Goal: Information Seeking & Learning: Learn about a topic

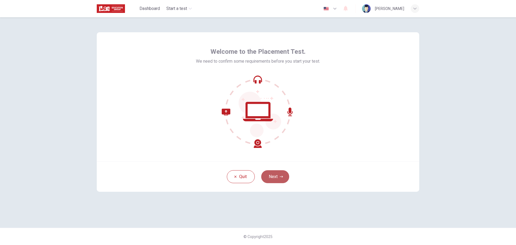
click at [279, 176] on button "Next" at bounding box center [275, 176] width 28 height 13
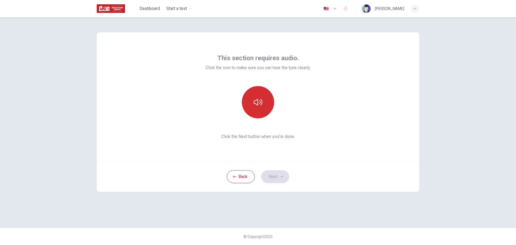
click at [261, 99] on icon "button" at bounding box center [258, 102] width 9 height 9
click at [279, 174] on button "Next" at bounding box center [275, 176] width 28 height 13
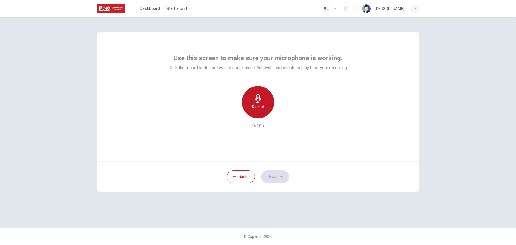
click at [258, 103] on div "Record" at bounding box center [258, 102] width 32 height 32
click at [254, 103] on div "Stop" at bounding box center [258, 102] width 32 height 32
click at [279, 173] on button "Next" at bounding box center [275, 176] width 28 height 13
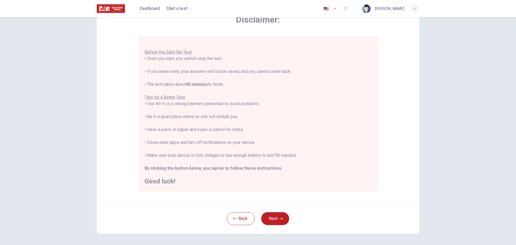
scroll to position [54, 0]
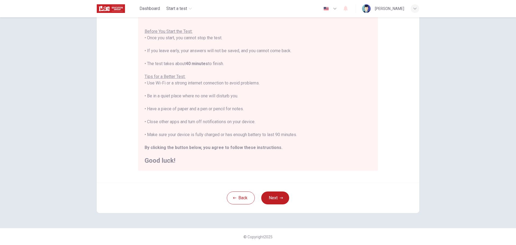
click at [275, 203] on button "Next" at bounding box center [275, 197] width 28 height 13
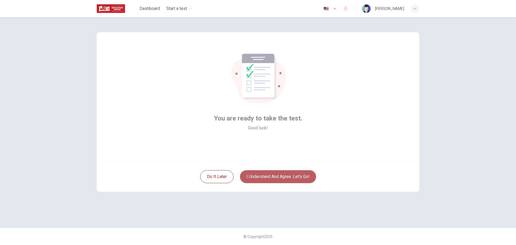
click at [286, 176] on button "I understand and agree. Let’s go!" at bounding box center [278, 176] width 76 height 13
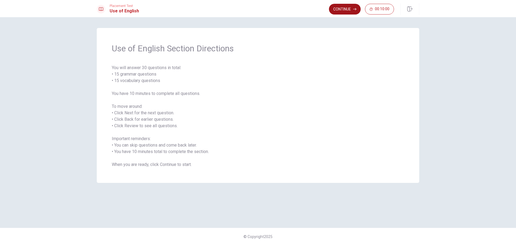
click at [349, 8] on button "Continue" at bounding box center [345, 9] width 32 height 11
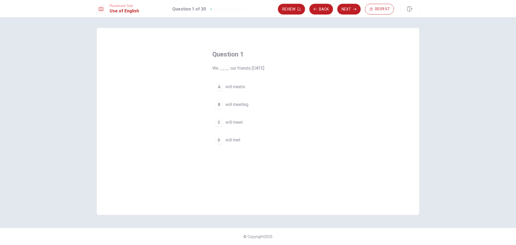
click at [239, 122] on span "will meet" at bounding box center [234, 122] width 17 height 6
click at [347, 8] on button "Next" at bounding box center [348, 9] width 23 height 11
click at [229, 82] on button "A has" at bounding box center [257, 86] width 91 height 13
click at [351, 7] on button "Next" at bounding box center [348, 9] width 23 height 11
click at [229, 105] on span "are" at bounding box center [229, 104] width 6 height 6
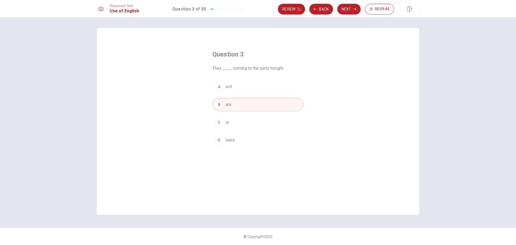
click at [351, 9] on button "Next" at bounding box center [348, 9] width 23 height 11
click at [229, 122] on span "leaves" at bounding box center [232, 122] width 13 height 6
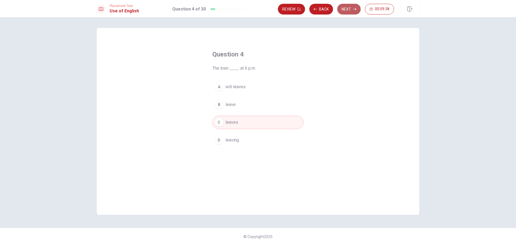
click at [349, 11] on button "Next" at bounding box center [348, 9] width 23 height 11
click at [229, 83] on button "A hiking" at bounding box center [257, 86] width 91 height 13
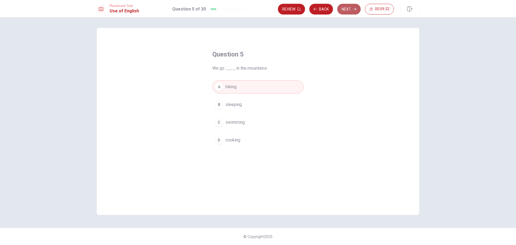
click at [350, 5] on button "Next" at bounding box center [348, 9] width 23 height 11
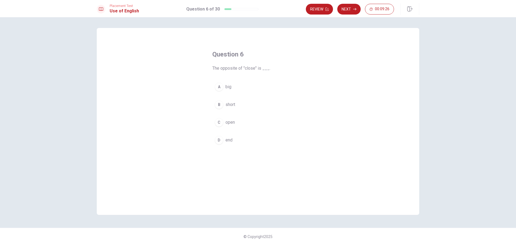
click at [232, 122] on span "open" at bounding box center [230, 122] width 9 height 6
click at [353, 10] on button "Next" at bounding box center [348, 9] width 23 height 11
click at [229, 124] on span "dry" at bounding box center [229, 122] width 6 height 6
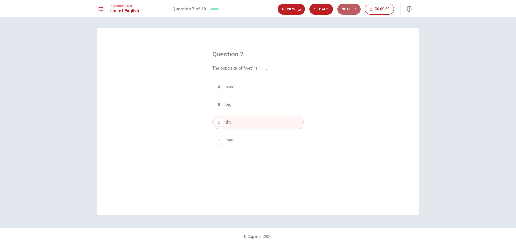
click at [351, 10] on button "Next" at bounding box center [348, 9] width 23 height 11
click at [235, 122] on span "A brush" at bounding box center [233, 122] width 14 height 6
click at [351, 10] on button "Next" at bounding box center [348, 9] width 23 height 11
click at [236, 120] on span "comb" at bounding box center [231, 122] width 10 height 6
click at [351, 9] on button "Next" at bounding box center [348, 9] width 23 height 11
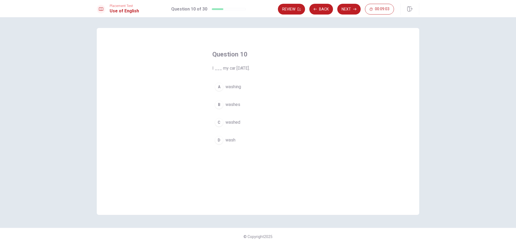
click at [232, 120] on span "washed" at bounding box center [233, 122] width 15 height 6
click at [345, 9] on button "Next" at bounding box center [348, 9] width 23 height 11
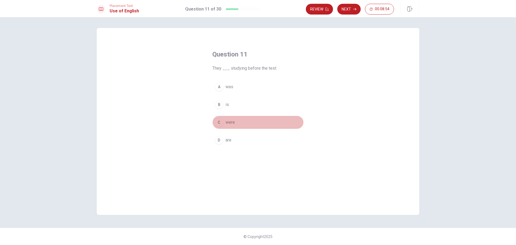
click at [233, 123] on span "were" at bounding box center [230, 122] width 9 height 6
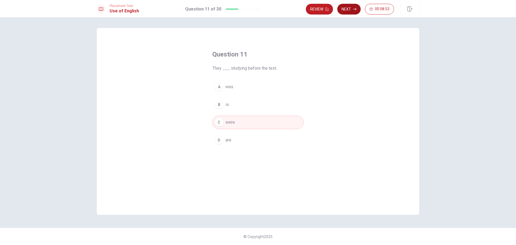
click at [355, 9] on icon "button" at bounding box center [354, 9] width 3 height 3
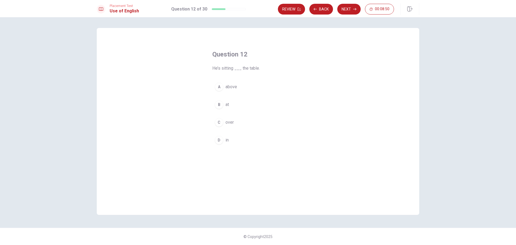
click at [225, 105] on button "B at" at bounding box center [257, 104] width 91 height 13
click at [353, 11] on button "Next" at bounding box center [348, 9] width 23 height 11
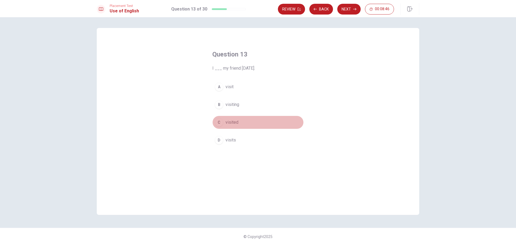
click at [233, 122] on span "visited" at bounding box center [232, 122] width 13 height 6
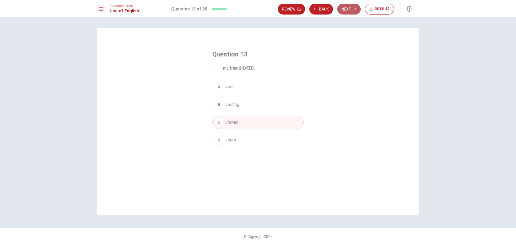
click at [345, 10] on button "Next" at bounding box center [348, 9] width 23 height 11
click at [226, 85] on span "a" at bounding box center [227, 87] width 2 height 6
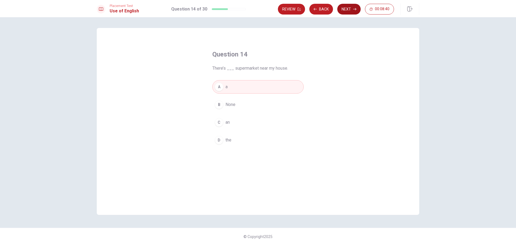
click at [353, 11] on button "Next" at bounding box center [348, 9] width 23 height 11
click at [231, 140] on span "hang" at bounding box center [230, 140] width 9 height 6
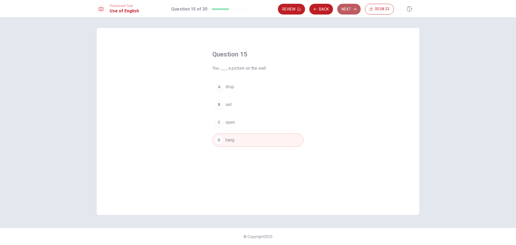
click at [347, 9] on button "Next" at bounding box center [348, 9] width 23 height 11
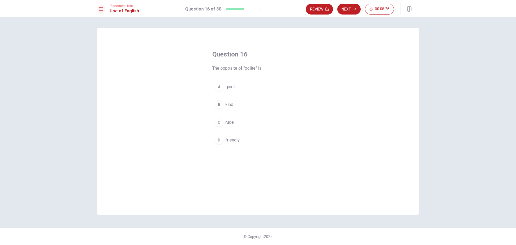
click at [231, 123] on span "rude" at bounding box center [230, 122] width 8 height 6
click at [356, 7] on button "Next" at bounding box center [348, 9] width 23 height 11
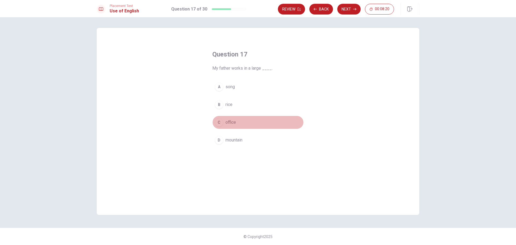
click at [231, 120] on span "office" at bounding box center [231, 122] width 10 height 6
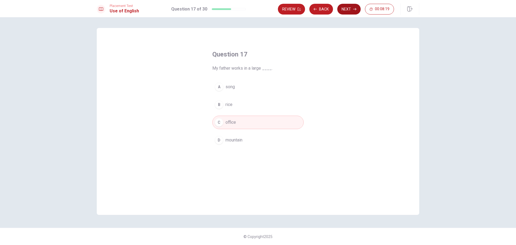
click at [349, 8] on button "Next" at bounding box center [348, 9] width 23 height 11
click at [229, 122] on span "study" at bounding box center [231, 122] width 10 height 6
click at [352, 9] on button "Next" at bounding box center [348, 9] width 23 height 11
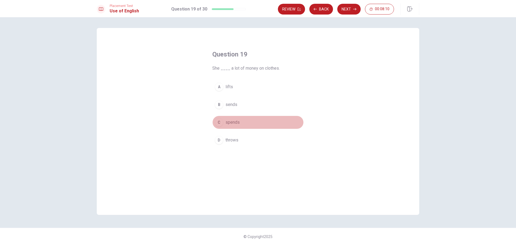
click at [235, 125] on span "spends" at bounding box center [233, 122] width 14 height 6
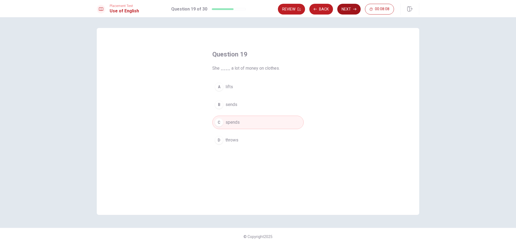
click at [354, 10] on icon "button" at bounding box center [354, 9] width 3 height 3
click at [233, 106] on span "visited" at bounding box center [232, 104] width 13 height 6
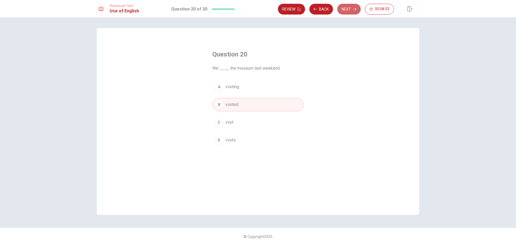
click at [350, 9] on button "Next" at bounding box center [348, 9] width 23 height 11
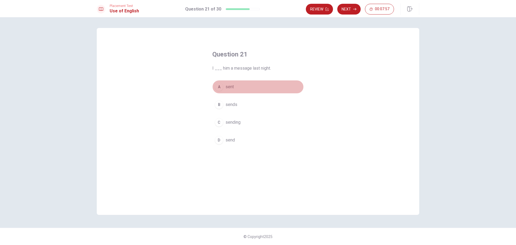
click at [231, 88] on span "sent" at bounding box center [230, 87] width 8 height 6
click at [354, 9] on icon "button" at bounding box center [354, 9] width 3 height 3
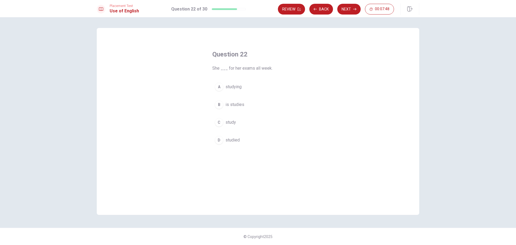
click at [231, 140] on span "studied" at bounding box center [233, 140] width 14 height 6
click at [347, 9] on button "Next" at bounding box center [348, 9] width 23 height 11
click at [236, 86] on span "Despite" at bounding box center [233, 87] width 15 height 6
click at [350, 6] on button "Next" at bounding box center [348, 9] width 23 height 11
click at [229, 86] on span "was" at bounding box center [230, 87] width 8 height 6
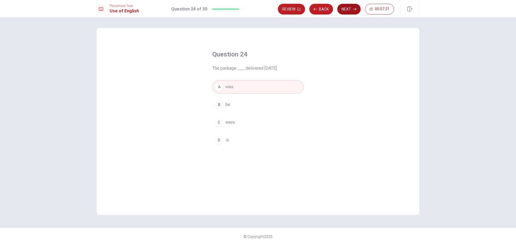
click at [358, 9] on button "Next" at bounding box center [348, 9] width 23 height 11
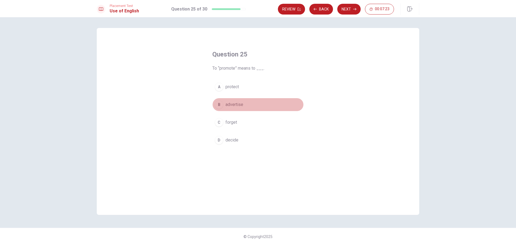
drag, startPoint x: 237, startPoint y: 105, endPoint x: 240, endPoint y: 103, distance: 3.0
click at [238, 105] on span "advertise" at bounding box center [235, 104] width 18 height 6
click at [348, 12] on button "Next" at bounding box center [348, 9] width 23 height 11
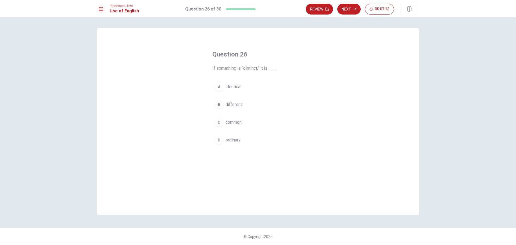
click at [236, 103] on span "different" at bounding box center [234, 104] width 16 height 6
click at [351, 10] on button "Next" at bounding box center [348, 9] width 23 height 11
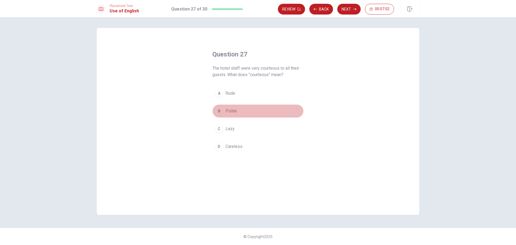
click at [230, 111] on span "Polite" at bounding box center [231, 111] width 11 height 6
click at [351, 9] on button "Next" at bounding box center [348, 9] width 23 height 11
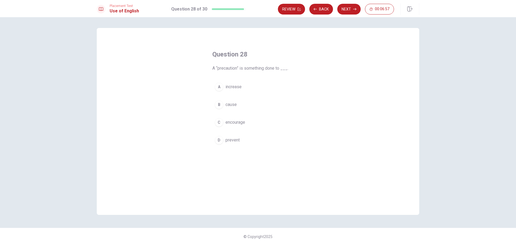
click at [235, 139] on span "prevent" at bounding box center [233, 140] width 14 height 6
click at [345, 8] on button "Next" at bounding box center [348, 9] width 23 height 11
click at [236, 86] on span "restricted" at bounding box center [235, 87] width 18 height 6
click at [349, 10] on button "Next" at bounding box center [348, 9] width 23 height 11
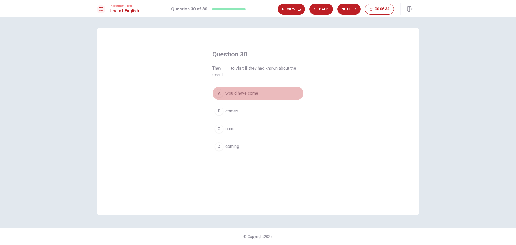
click at [246, 93] on span "would have come" at bounding box center [242, 93] width 33 height 6
click at [347, 9] on button "Next" at bounding box center [348, 9] width 23 height 11
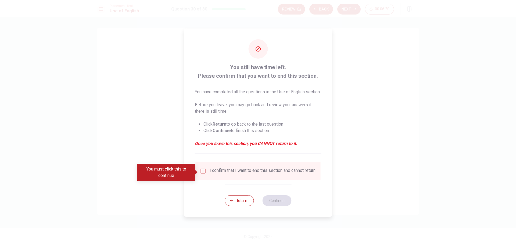
click at [202, 173] on input "You must click this to continue" at bounding box center [203, 171] width 6 height 6
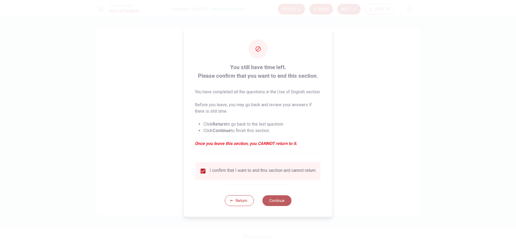
click at [283, 206] on button "Continue" at bounding box center [276, 200] width 29 height 11
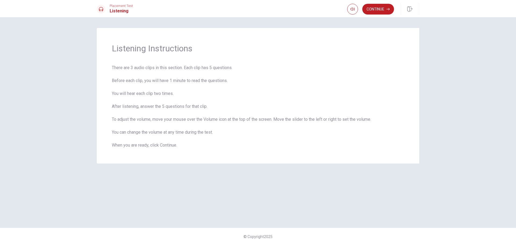
click at [383, 6] on button "Continue" at bounding box center [379, 9] width 32 height 11
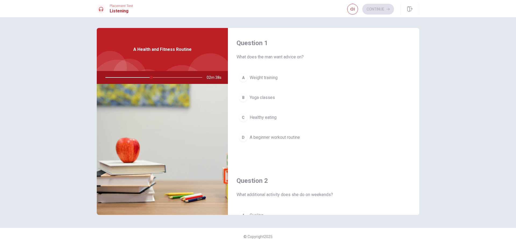
click at [267, 133] on button "D A beginner workout routine" at bounding box center [324, 137] width 174 height 13
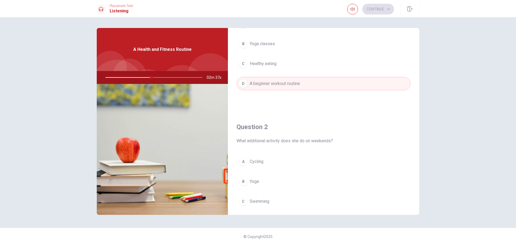
scroll to position [108, 0]
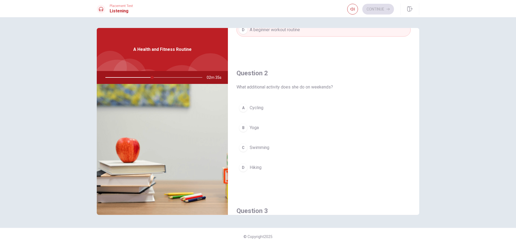
click at [254, 126] on span "Yoga" at bounding box center [254, 128] width 9 height 6
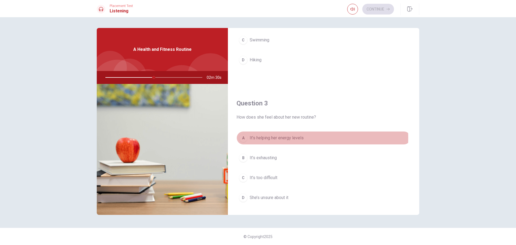
click at [290, 138] on span "It’s helping her energy levels" at bounding box center [277, 138] width 54 height 6
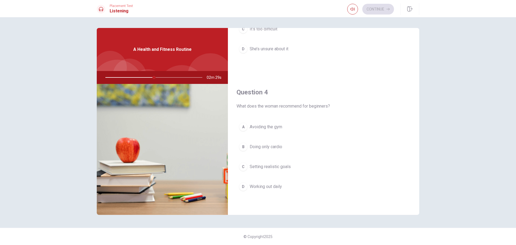
scroll to position [376, 0]
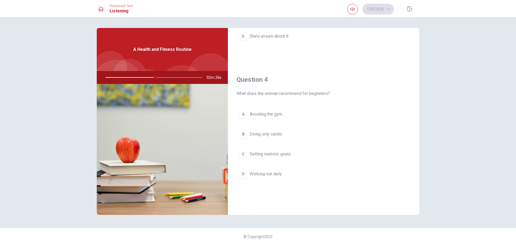
click at [283, 154] on span "Setting realistic goals" at bounding box center [270, 154] width 41 height 6
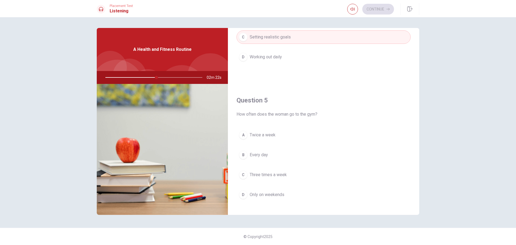
scroll to position [502, 0]
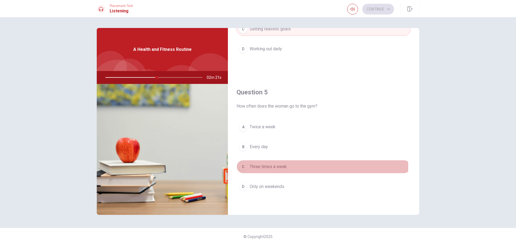
click at [265, 167] on span "Three times a week" at bounding box center [268, 167] width 37 height 6
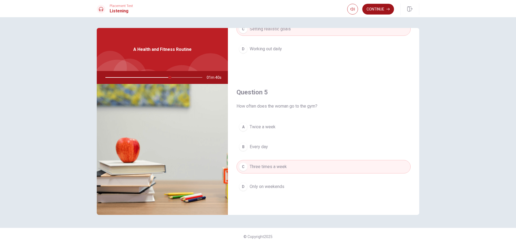
click at [382, 11] on button "Continue" at bounding box center [379, 9] width 32 height 11
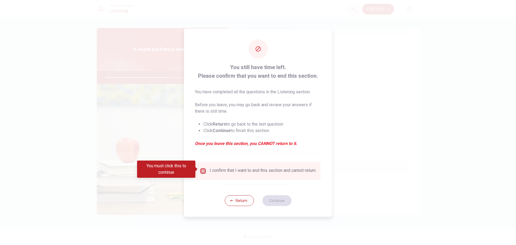
click at [204, 170] on input "You must click this to continue" at bounding box center [203, 171] width 6 height 6
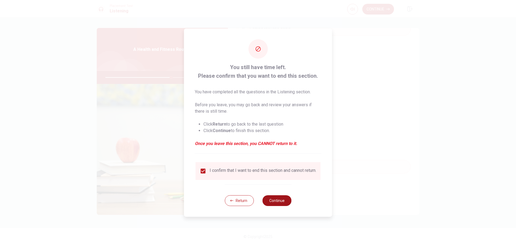
click at [271, 201] on button "Continue" at bounding box center [276, 200] width 29 height 11
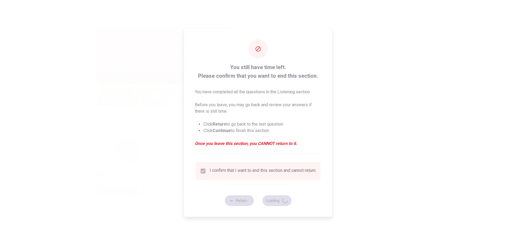
type input "69"
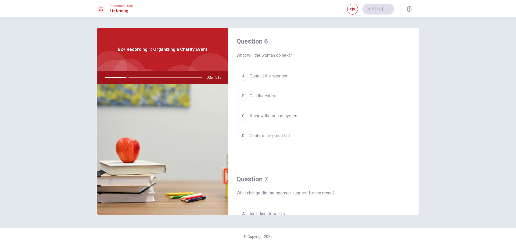
scroll to position [0, 0]
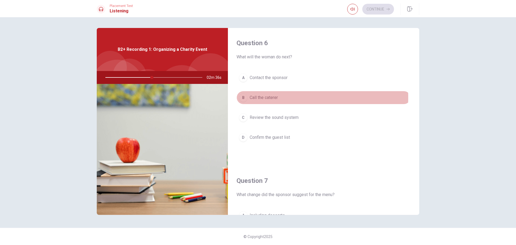
click at [263, 98] on span "Call the caterer" at bounding box center [264, 97] width 28 height 6
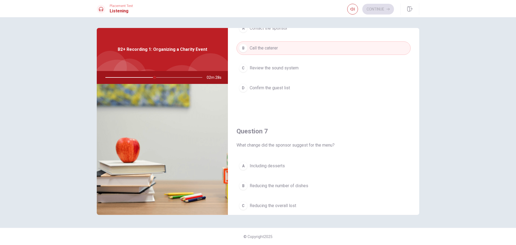
scroll to position [108, 0]
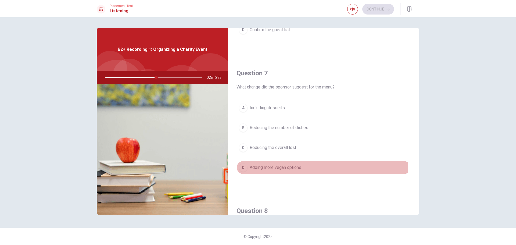
click at [270, 168] on span "Adding more vegan options" at bounding box center [276, 167] width 52 height 6
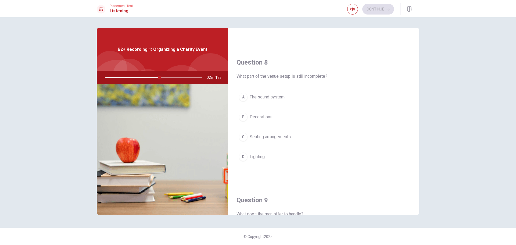
scroll to position [269, 0]
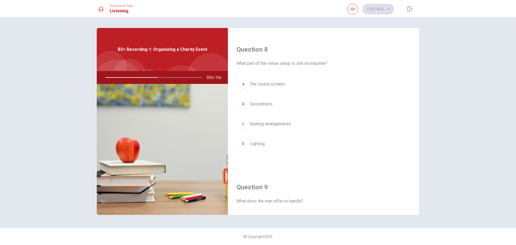
click at [270, 83] on span "The sound system" at bounding box center [267, 84] width 35 height 6
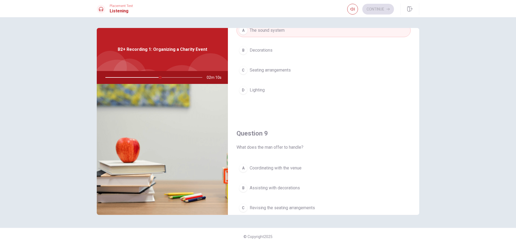
scroll to position [376, 0]
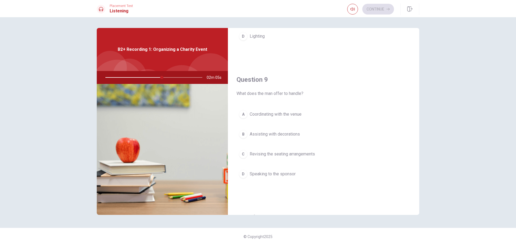
click at [263, 112] on span "Coordinating with the venue" at bounding box center [276, 114] width 52 height 6
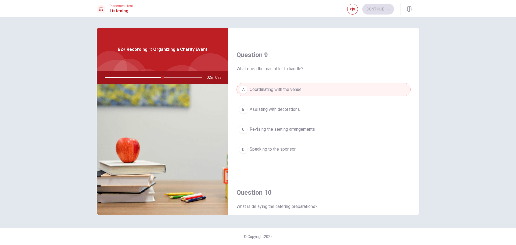
scroll to position [502, 0]
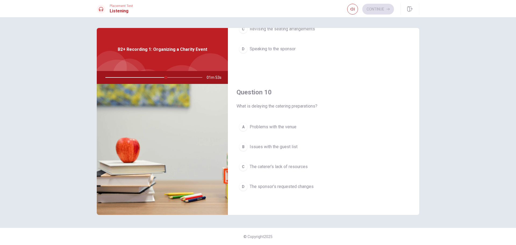
click at [272, 187] on span "The sponsor’s requested changes" at bounding box center [282, 186] width 64 height 6
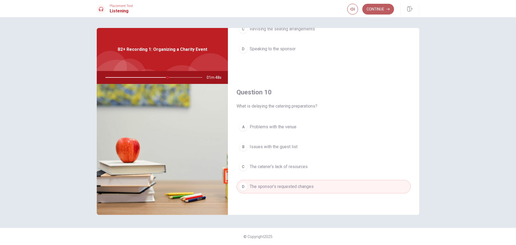
click at [377, 7] on button "Continue" at bounding box center [379, 9] width 32 height 11
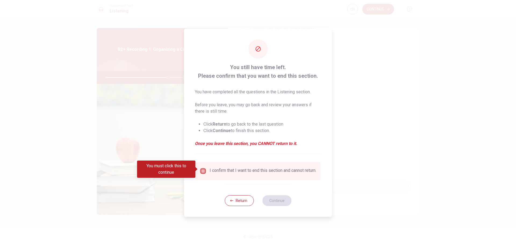
click at [202, 169] on input "You must click this to continue" at bounding box center [203, 171] width 6 height 6
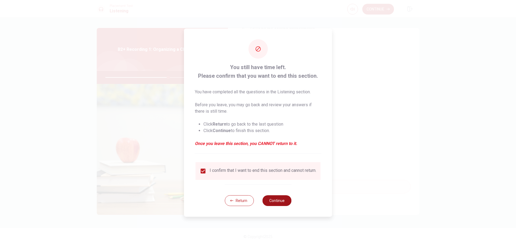
click at [285, 200] on button "Continue" at bounding box center [276, 200] width 29 height 11
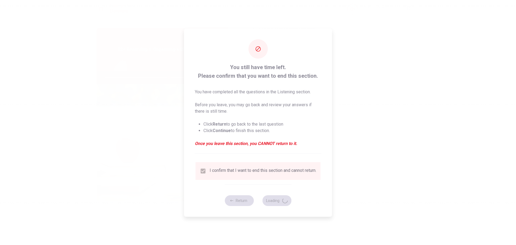
type input "66"
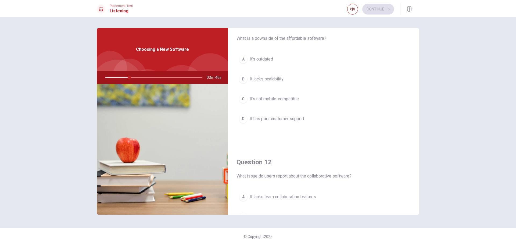
scroll to position [0, 0]
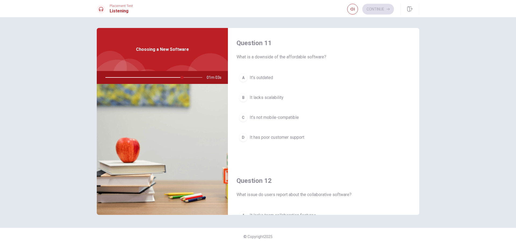
click at [270, 78] on span "It’s outdated" at bounding box center [261, 77] width 23 height 6
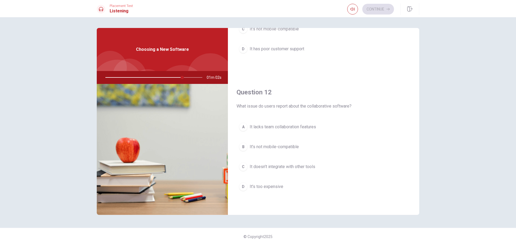
scroll to position [108, 0]
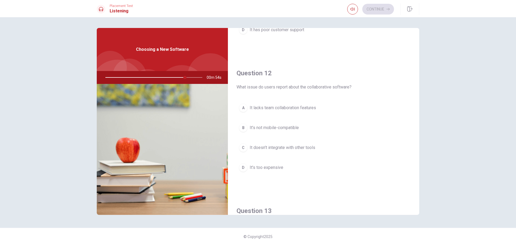
click at [279, 126] on span "It’s not mobile-compatible" at bounding box center [274, 128] width 49 height 6
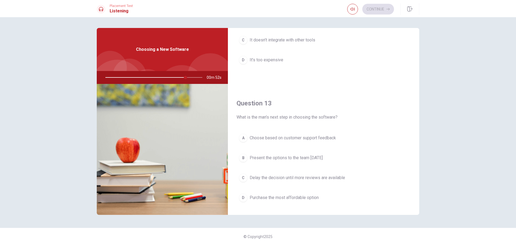
scroll to position [269, 0]
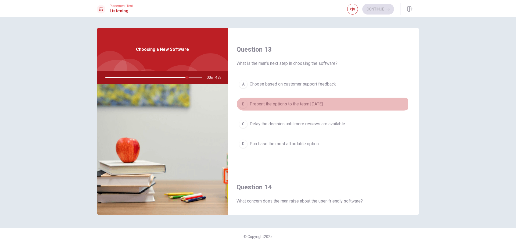
click at [280, 103] on span "Present the options to the team [DATE]" at bounding box center [286, 104] width 73 height 6
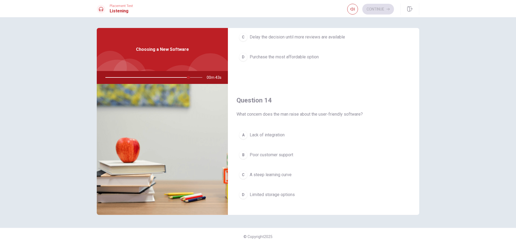
scroll to position [376, 0]
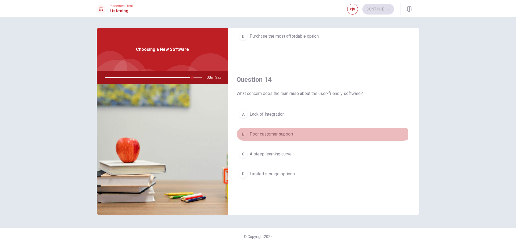
click at [285, 134] on span "Poor customer support" at bounding box center [272, 134] width 44 height 6
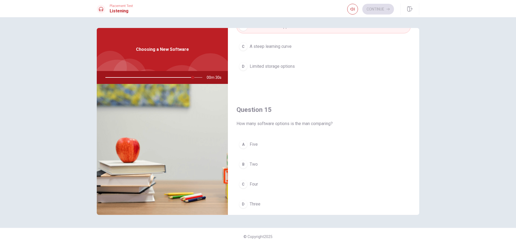
scroll to position [502, 0]
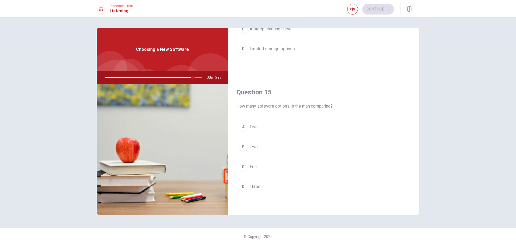
click at [253, 185] on span "Three" at bounding box center [255, 186] width 11 height 6
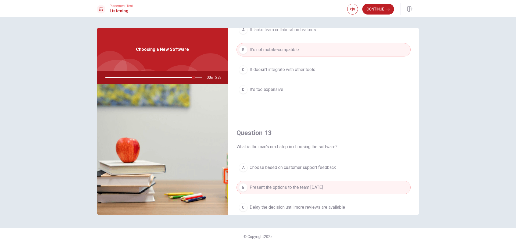
scroll to position [17, 0]
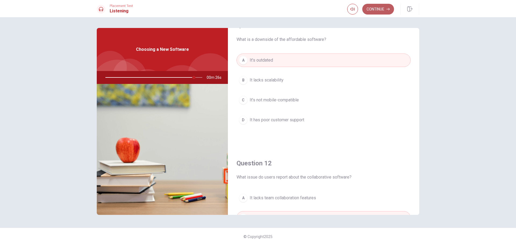
click at [383, 6] on button "Continue" at bounding box center [379, 9] width 32 height 11
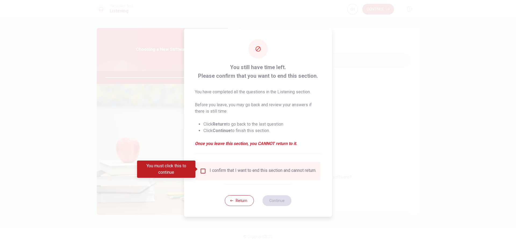
click at [202, 169] on input "You must click this to continue" at bounding box center [203, 171] width 6 height 6
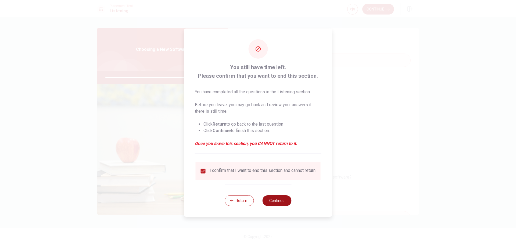
click at [281, 202] on button "Continue" at bounding box center [276, 200] width 29 height 11
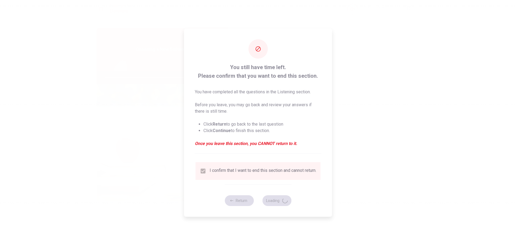
type input "93"
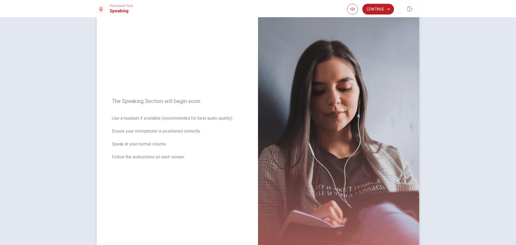
scroll to position [0, 0]
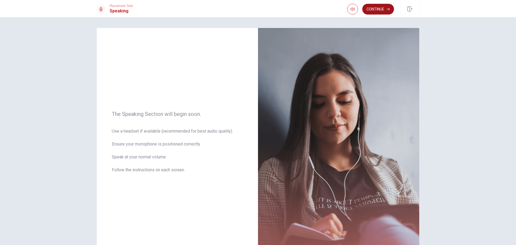
click at [383, 8] on button "Continue" at bounding box center [379, 9] width 32 height 11
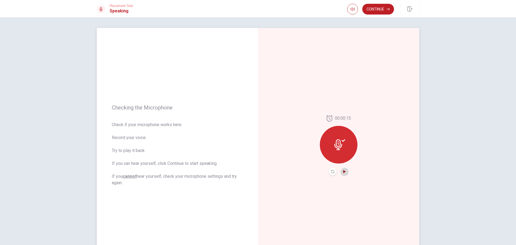
click at [343, 172] on icon "Play Audio" at bounding box center [344, 171] width 2 height 3
click at [373, 9] on button "Continue" at bounding box center [379, 9] width 32 height 11
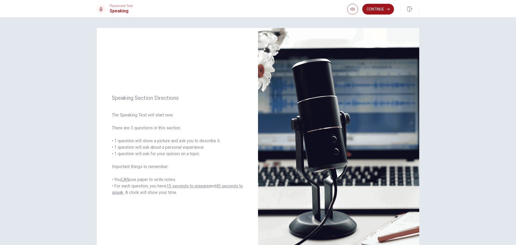
click at [378, 8] on button "Continue" at bounding box center [379, 9] width 32 height 11
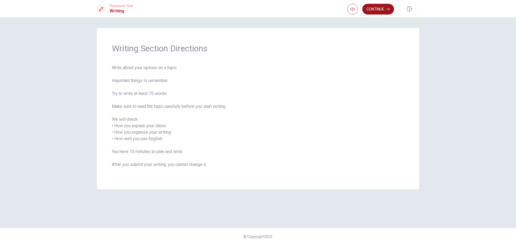
click at [379, 10] on button "Continue" at bounding box center [379, 9] width 32 height 11
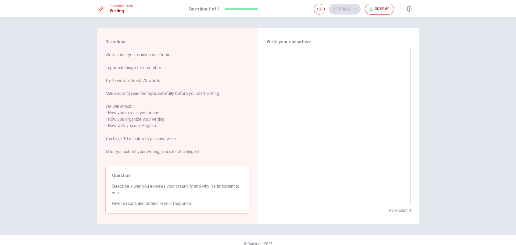
click at [324, 67] on textarea at bounding box center [339, 125] width 137 height 149
type textarea "A"
type textarea "x"
type textarea "Al"
type textarea "x"
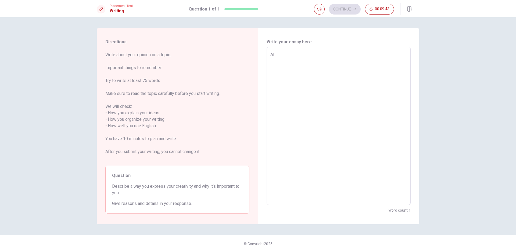
type textarea "Alt"
type textarea "x"
type textarea "Alth"
type textarea "x"
type textarea "Altho"
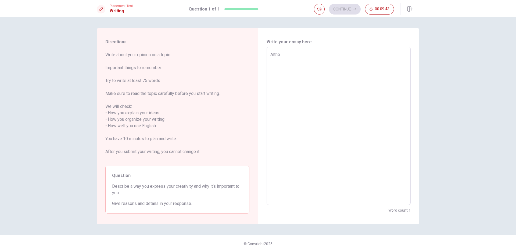
type textarea "x"
type textarea "Althou"
type textarea "x"
type textarea "Althoug"
type textarea "x"
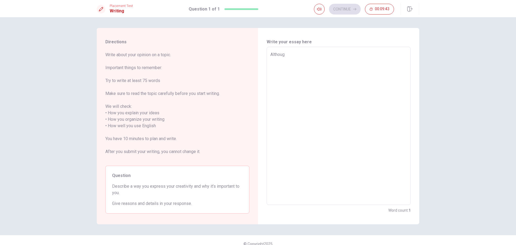
type textarea "Although"
type textarea "x"
type textarea "Althought"
type textarea "x"
type textarea "Althought"
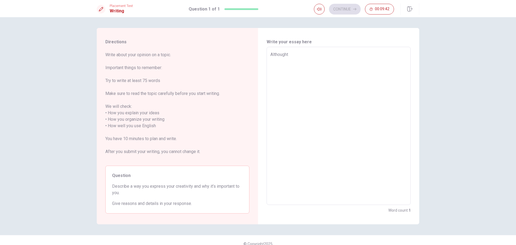
type textarea "x"
type textarea "Althought"
type textarea "x"
type textarea "Although"
type textarea "x"
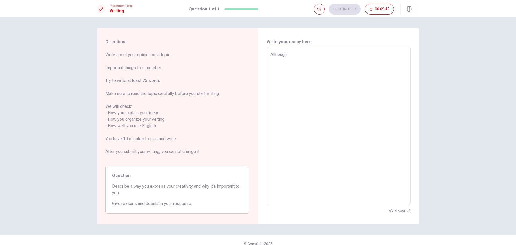
type textarea "Although"
type textarea "x"
type textarea "Although s"
type textarea "x"
type textarea "Although so"
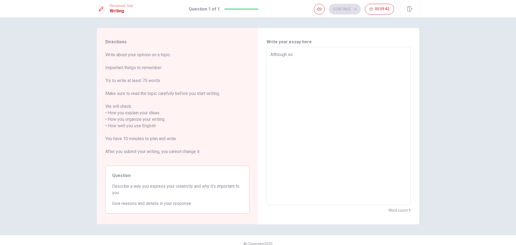
type textarea "x"
type textarea "Although som"
type textarea "x"
type textarea "Although some"
type textarea "x"
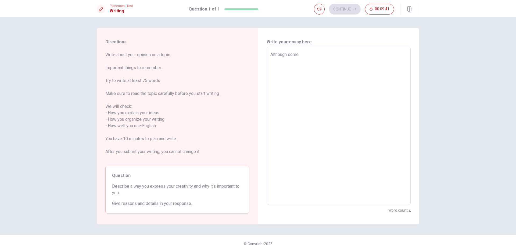
type textarea "Although somet"
type textarea "x"
type textarea "Although someti"
type textarea "x"
type textarea "Although sometim"
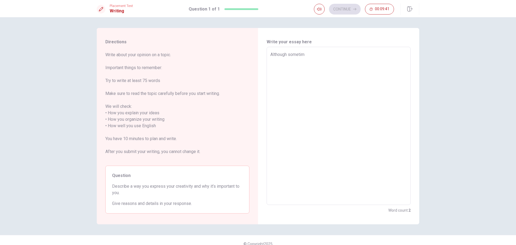
type textarea "x"
type textarea "Although sometime"
type textarea "x"
type textarea "Although sometimes"
type textarea "x"
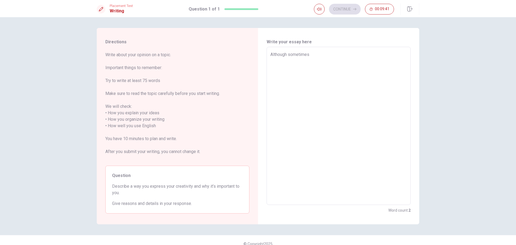
type textarea "Although sometimes"
type textarea "x"
type textarea "Although sometimes i"
type textarea "x"
type textarea "Although sometimes"
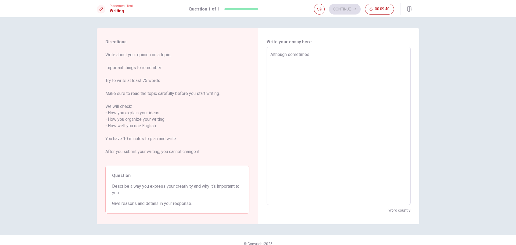
type textarea "x"
type textarea "Although sometimes"
type textarea "x"
type textarea "Although sometime"
type textarea "x"
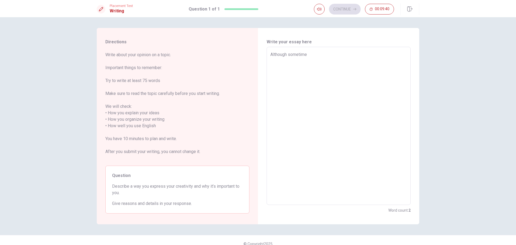
type textarea "Although sometim"
type textarea "x"
type textarea "Although someti"
type textarea "x"
type textarea "Although somet"
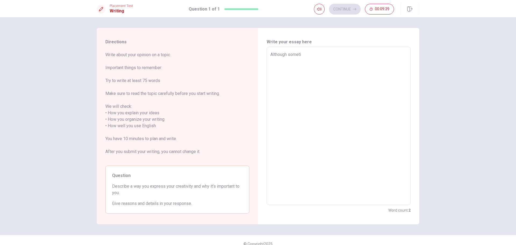
type textarea "x"
type textarea "Although some"
type textarea "x"
type textarea "Although som"
type textarea "x"
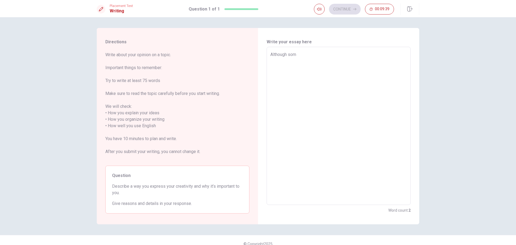
type textarea "Although so"
type textarea "x"
type textarea "Although s"
type textarea "x"
type textarea "Although"
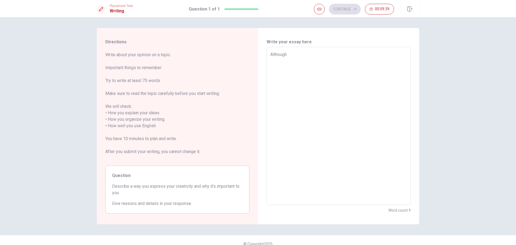
type textarea "x"
type textarea "Although i"
type textarea "x"
type textarea "Although it"
type textarea "x"
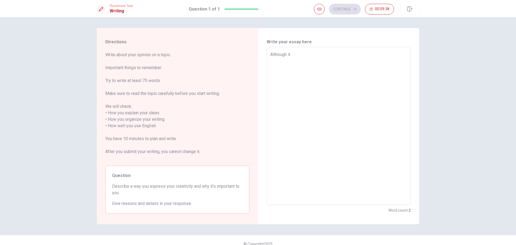
type textarea "Although it'"
type textarea "x"
type textarea "Although it's"
type textarea "x"
type textarea "Although it's"
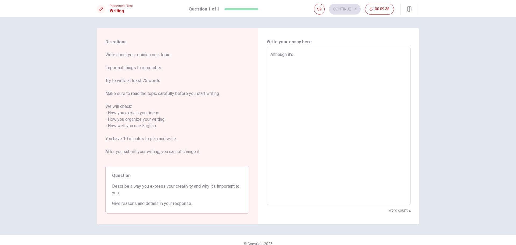
type textarea "x"
type textarea "Although it's b"
type textarea "x"
type textarea "Although it's be"
type textarea "x"
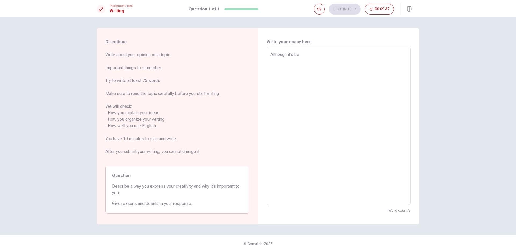
type textarea "Although it's bec"
type textarea "x"
type textarea "Although it's beco"
type textarea "x"
type textarea "Although it's becom"
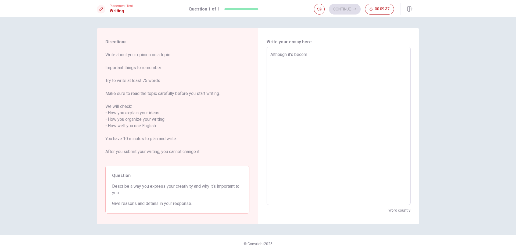
type textarea "x"
type textarea "Although it's become"
type textarea "x"
type textarea "Although it's become"
type textarea "x"
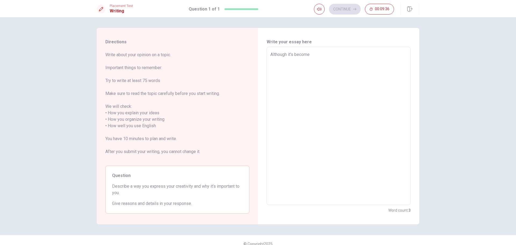
type textarea "Although it's become b"
type textarea "x"
type textarea "Although it's become ba"
type textarea "x"
type textarea "Although it's become b"
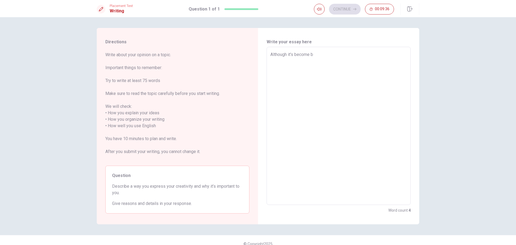
type textarea "x"
type textarea "Although it's become"
type textarea "x"
type textarea "Although it's become h"
type textarea "x"
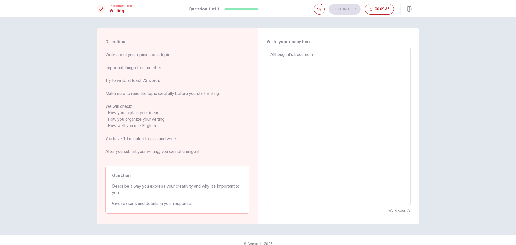
type textarea "Although it's become ha"
type textarea "x"
type textarea "Although it's become har"
type textarea "x"
type textarea "Although it's become hard"
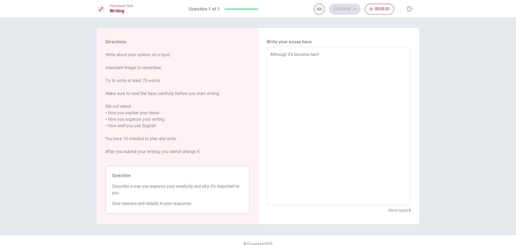
type textarea "x"
type textarea "Although it's become harde"
type textarea "x"
type textarea "Although it's become harder"
type textarea "x"
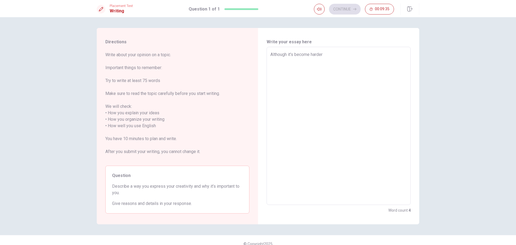
type textarea "Although it's become harder"
type textarea "x"
type textarea "Although it's become harder a"
type textarea "x"
type textarea "Although it's become harder an"
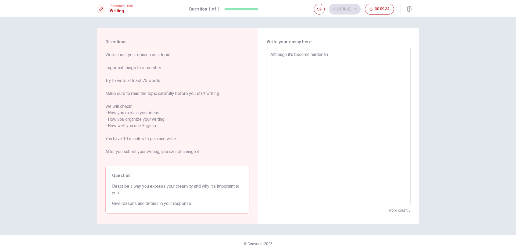
type textarea "x"
type textarea "Although it's become harder and"
type textarea "x"
type textarea "Although it's become harder and"
type textarea "x"
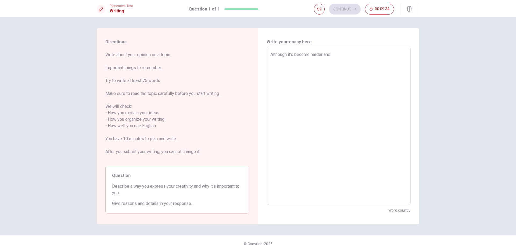
type textarea "Although it's become harder and h"
type textarea "x"
type textarea "Although it's become harder and ha"
type textarea "x"
type textarea "Although it's become harder and har"
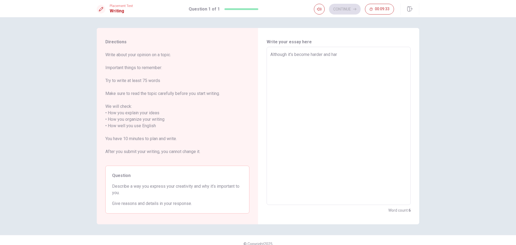
type textarea "x"
type textarea "Although it's become harder and hard"
type textarea "x"
type textarea "Although it's become harder and harde"
type textarea "x"
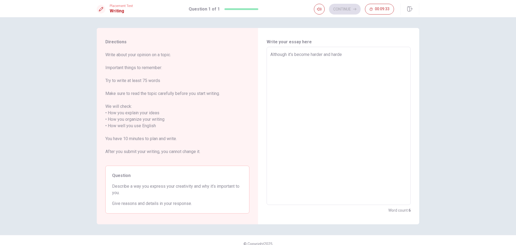
type textarea "Although it's become harder and harder"
type textarea "x"
type textarea "Although it's become harder and harder"
type textarea "x"
type textarea "Although it's become harder and harder t"
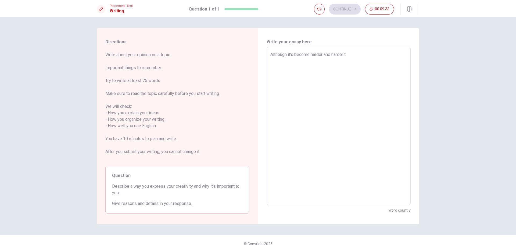
type textarea "x"
type textarea "Although it's become harder and harder to"
type textarea "x"
type textarea "Although it's become harder and harder to"
type textarea "x"
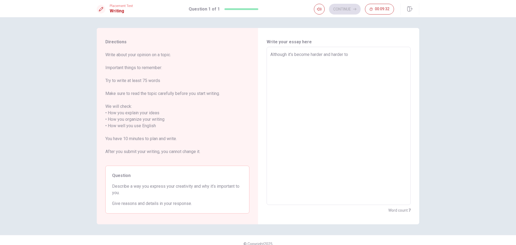
type textarea "Although it's become harder and harder to t"
type textarea "x"
type textarea "Although it's become harder and harder to th"
type textarea "x"
type textarea "Although it's become harder and harder to thi"
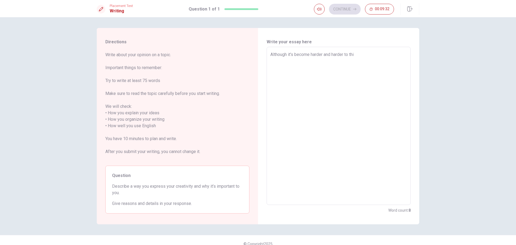
type textarea "x"
type textarea "Although it's become harder and harder to thin"
type textarea "x"
type textarea "Although it's become harder and harder to think"
type textarea "x"
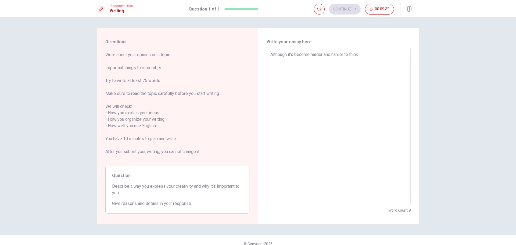
type textarea "Although it's become harder and harder to think"
type textarea "x"
type textarea "Although it's become harder and harder to think f"
type textarea "x"
type textarea "Although it's become harder and harder to think fo"
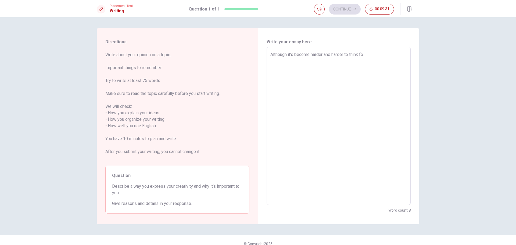
type textarea "x"
type textarea "Although it's become harder and harder to think for"
type textarea "x"
type textarea "Although it's become harder and harder to think for"
type textarea "x"
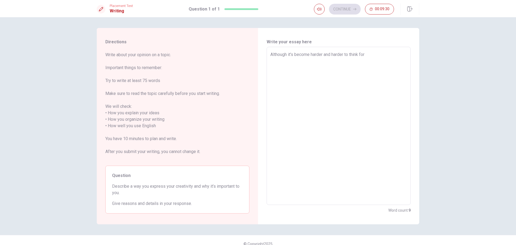
type textarea "Although it's become harder and harder to think for o"
type textarea "x"
type textarea "Although it's become harder and harder to think for ou"
type textarea "x"
type textarea "Although it's become harder and harder to think for our"
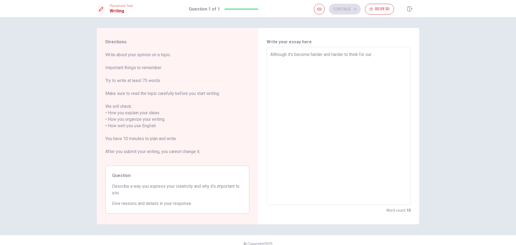
type textarea "x"
type textarea "Although it's become harder and harder to think for ours"
type textarea "x"
type textarea "Although it's become harder and harder to think for ourse"
type textarea "x"
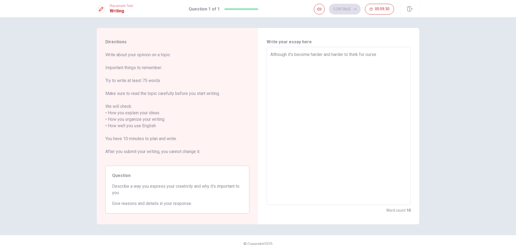
type textarea "Although it's become harder and harder to think for oursel"
type textarea "x"
type textarea "Although it's become harder and harder to think for ourself"
type textarea "x"
type textarea "Although it's become harder and harder to think for oursel"
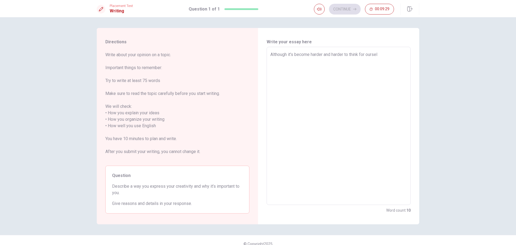
type textarea "x"
type textarea "Although it's become harder and harder to think for ourselv"
type textarea "x"
type textarea "Although it's become harder and harder to think for ourselve"
type textarea "x"
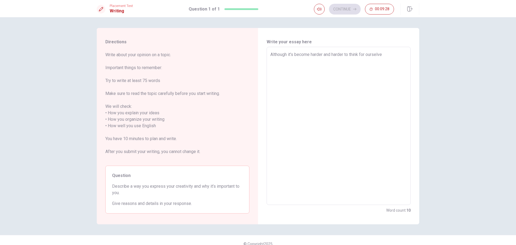
type textarea "Although it's become harder and harder to think for ourselves"
type textarea "x"
type textarea "Although it's become harder and harder to think for ourselves"
type textarea "x"
type textarea "Although it's become harder and harder to think for ourselves b"
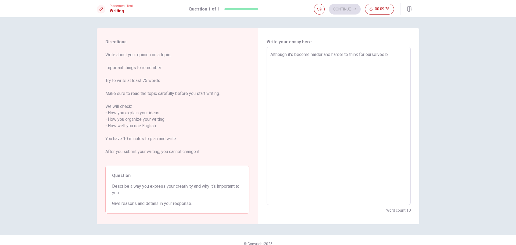
type textarea "x"
type textarea "Although it's become harder and harder to think for ourselves be"
type textarea "x"
type textarea "Although it's become harder and harder to think for ourselves bec"
type textarea "x"
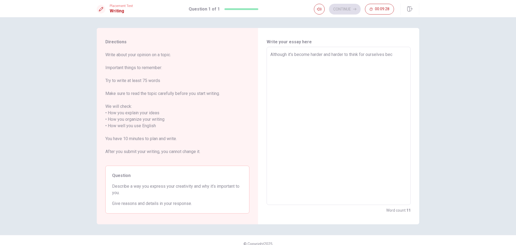
type textarea "Although it's become harder and harder to think for ourselves beca"
type textarea "x"
type textarea "Although it's become harder and harder to think for ourselves becau"
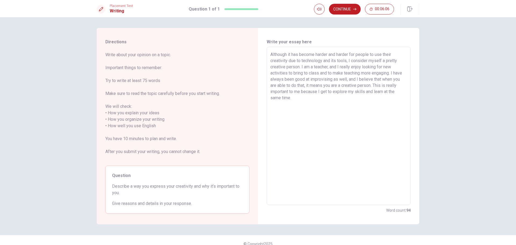
click at [301, 61] on textarea "Although it has become harder and harder for people to use their creativity due…" at bounding box center [339, 125] width 137 height 149
click at [371, 61] on textarea "Although it has become harder and harder for people to use their creativity due…" at bounding box center [339, 125] width 137 height 149
click at [326, 61] on textarea "Although it has become harder and harder for people to use their creativity due…" at bounding box center [339, 125] width 137 height 149
drag, startPoint x: 326, startPoint y: 61, endPoint x: 301, endPoint y: 61, distance: 25.3
click at [301, 61] on textarea "Although it has become harder and harder for people to use their creativity due…" at bounding box center [339, 125] width 137 height 149
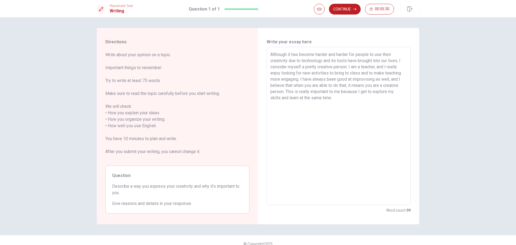
drag, startPoint x: 397, startPoint y: 61, endPoint x: 346, endPoint y: 62, distance: 50.8
click at [346, 62] on textarea "Although it has become harder and harder for people to use their creativity due…" at bounding box center [339, 125] width 137 height 149
click at [353, 94] on textarea "Although it has become harder and harder for people to use their creativity due…" at bounding box center [339, 125] width 137 height 149
click at [349, 99] on textarea "Although it has become harder and harder for people to use their creativity due…" at bounding box center [339, 125] width 137 height 149
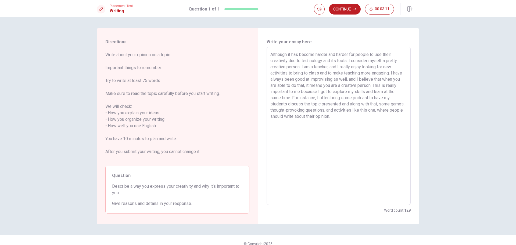
click at [368, 100] on textarea "Although it has become harder and harder for people to use their creativity due…" at bounding box center [339, 125] width 137 height 149
click at [368, 98] on textarea "Although it has become harder and harder for people to use their creativity due…" at bounding box center [339, 125] width 137 height 149
click at [370, 100] on textarea "Although it has become harder and harder for people to use their creativity due…" at bounding box center [339, 125] width 137 height 149
click at [368, 97] on textarea "Although it has become harder and harder for people to use their creativity due…" at bounding box center [339, 125] width 137 height 149
click at [280, 104] on textarea "Although it has become harder and harder for people to use their creativity due…" at bounding box center [339, 125] width 137 height 149
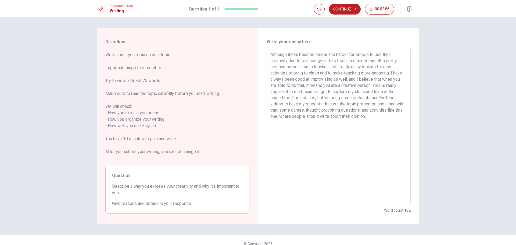
click at [375, 106] on textarea "Although it has become harder and harder for people to use their creativity due…" at bounding box center [339, 125] width 137 height 149
drag, startPoint x: 377, startPoint y: 105, endPoint x: 386, endPoint y: 116, distance: 13.4
click at [386, 116] on textarea "Although it has become harder and harder for people to use their creativity due…" at bounding box center [339, 125] width 137 height 149
click at [373, 97] on textarea "Although it has become harder and harder for people to use their creativity due…" at bounding box center [339, 125] width 137 height 149
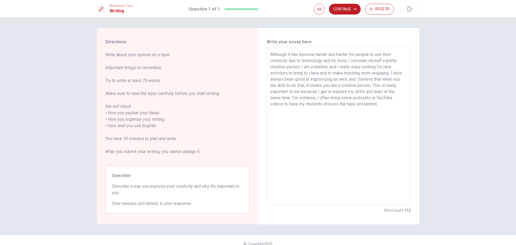
click at [386, 104] on textarea "Although it has become harder and harder for people to use their creativity due…" at bounding box center [339, 125] width 137 height 149
click at [355, 106] on textarea "Although it has become harder and harder for people to use their creativity due…" at bounding box center [339, 125] width 137 height 149
click at [383, 107] on textarea "Although it has become harder and harder for people to use their creativity due…" at bounding box center [339, 125] width 137 height 149
click at [355, 111] on textarea "Although it has become harder and harder for people to use their creativity due…" at bounding box center [339, 125] width 137 height 149
click at [339, 120] on textarea "Although it has become harder and harder for people to use their creativity due…" at bounding box center [339, 125] width 137 height 149
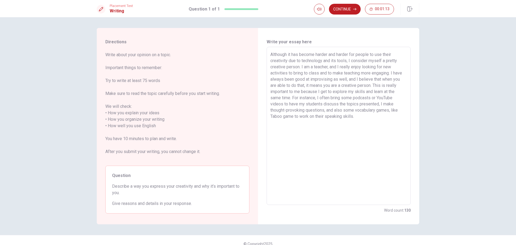
click at [344, 118] on textarea "Although it has become harder and harder for people to use their creativity due…" at bounding box center [339, 125] width 137 height 149
click at [383, 119] on textarea "Although it has become harder and harder for people to use their creativity due…" at bounding box center [339, 125] width 137 height 149
drag, startPoint x: 384, startPoint y: 117, endPoint x: 316, endPoint y: 122, distance: 68.2
click at [316, 122] on textarea "Although it has become harder and harder for people to use their creativity due…" at bounding box center [339, 125] width 137 height 149
click at [351, 10] on button "Continue" at bounding box center [345, 9] width 32 height 11
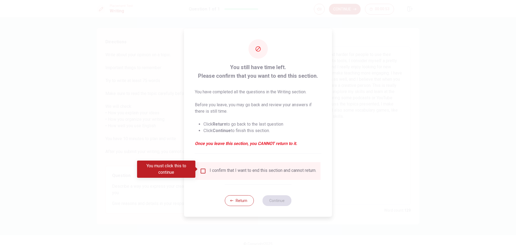
click at [203, 168] on input "You must click this to continue" at bounding box center [203, 171] width 6 height 6
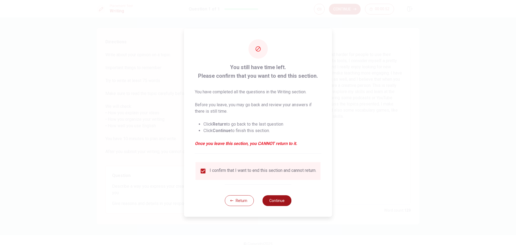
click at [283, 200] on button "Continue" at bounding box center [276, 200] width 29 height 11
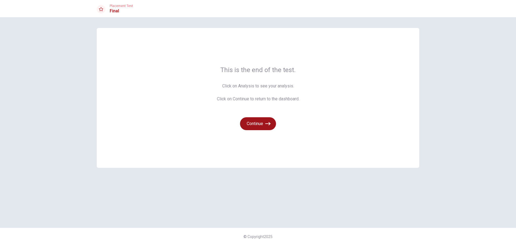
click at [260, 123] on button "Continue" at bounding box center [258, 123] width 36 height 13
